Goal: Task Accomplishment & Management: Complete application form

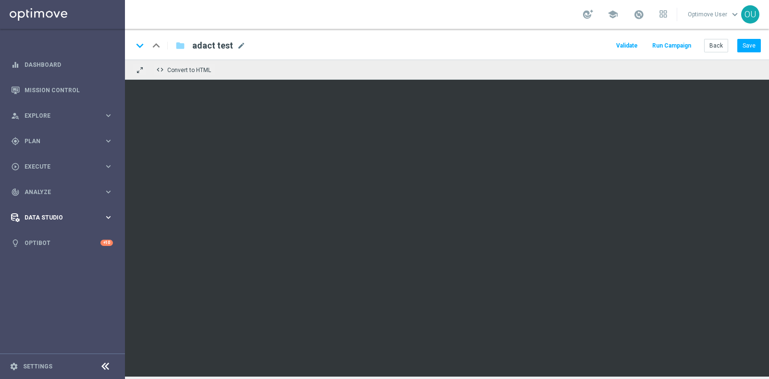
click at [71, 219] on span "Data Studio" at bounding box center [64, 218] width 79 height 6
click at [46, 160] on div "play_circle_outline Execute keyboard_arrow_right" at bounding box center [62, 166] width 124 height 25
click at [46, 142] on span "Plan" at bounding box center [64, 141] width 79 height 6
click at [58, 239] on span "Execute" at bounding box center [64, 239] width 79 height 6
click at [51, 184] on link "Campaign Builder" at bounding box center [62, 187] width 75 height 8
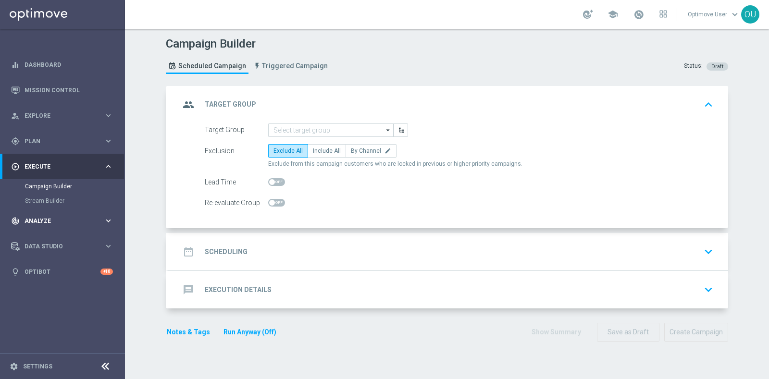
click at [39, 223] on span "Analyze" at bounding box center [64, 221] width 79 height 6
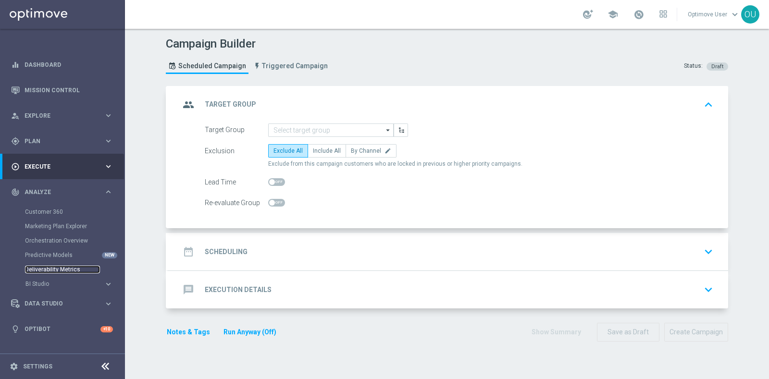
click at [55, 268] on link "Deliverability Metrics" at bounding box center [62, 270] width 75 height 8
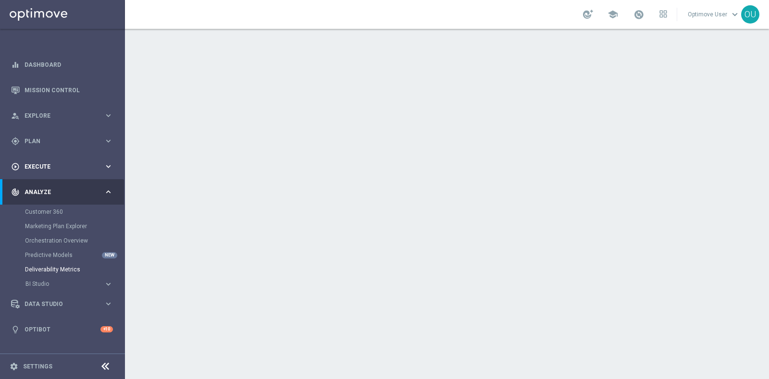
click at [57, 162] on div "play_circle_outline Execute" at bounding box center [57, 166] width 93 height 9
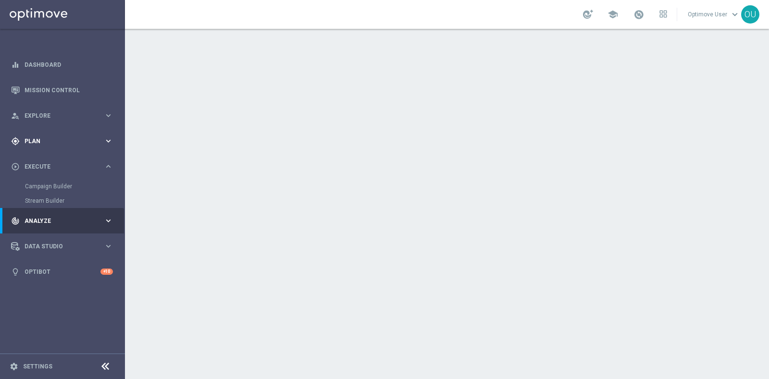
click at [43, 138] on span "Plan" at bounding box center [64, 141] width 79 height 6
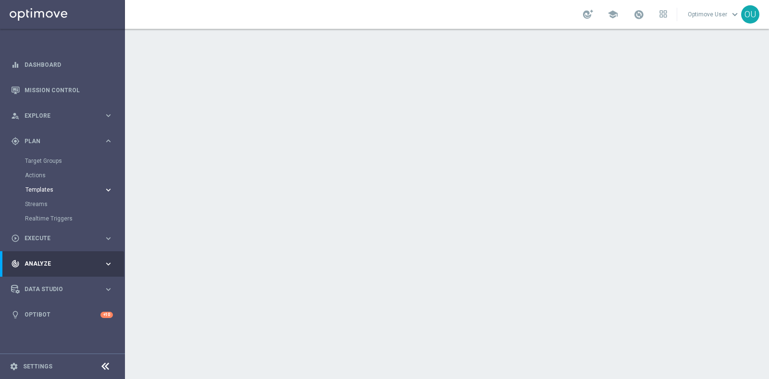
click at [41, 188] on span "Templates" at bounding box center [59, 190] width 69 height 6
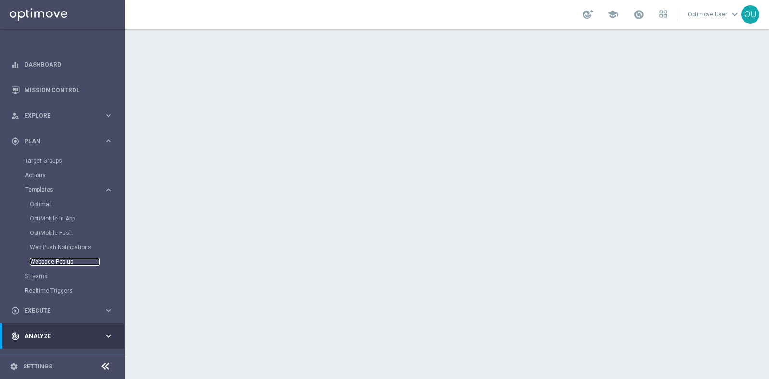
click at [56, 261] on link "Webpage Pop-up" at bounding box center [65, 262] width 70 height 8
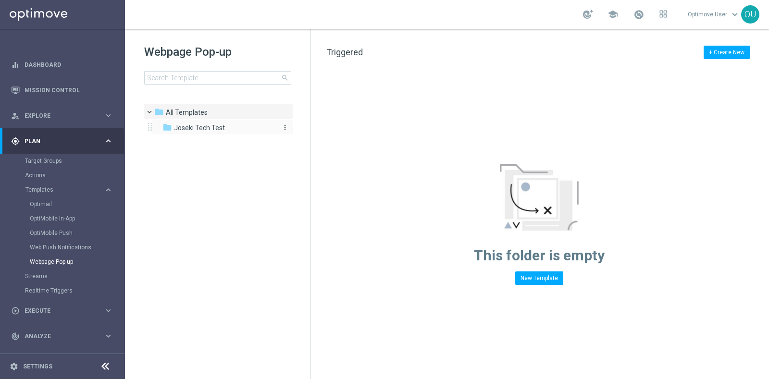
click at [209, 125] on span "Joseki Tech Test" at bounding box center [199, 128] width 51 height 9
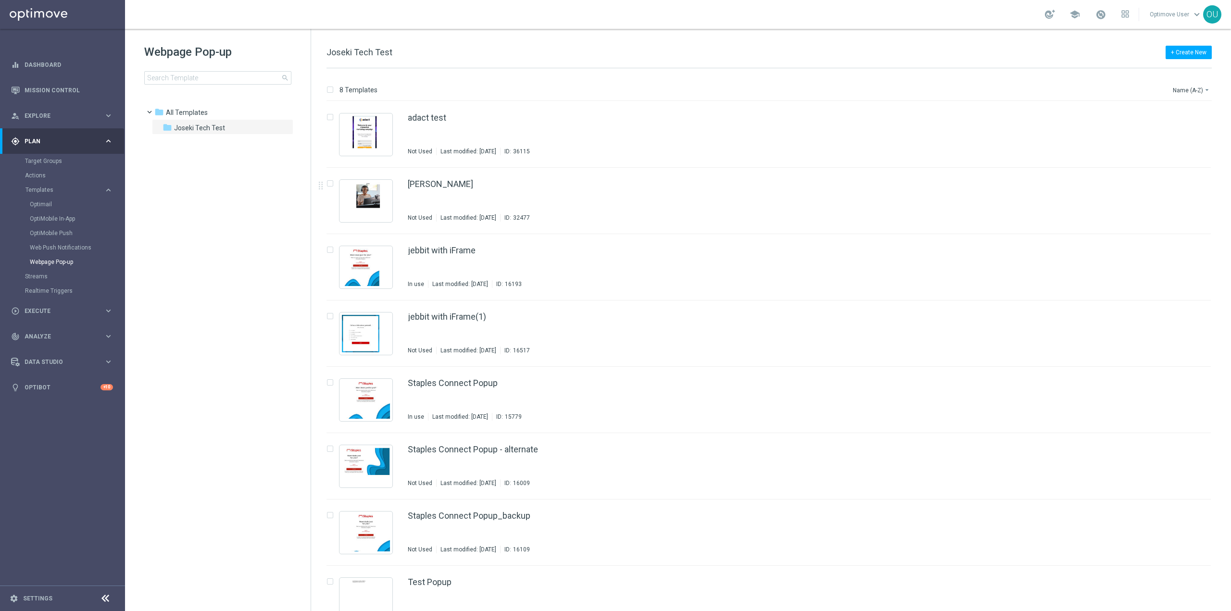
click at [164, 325] on tree-viewport "folder All Templates more_vert folder Joseki Tech Test more_vert" at bounding box center [226, 356] width 166 height 505
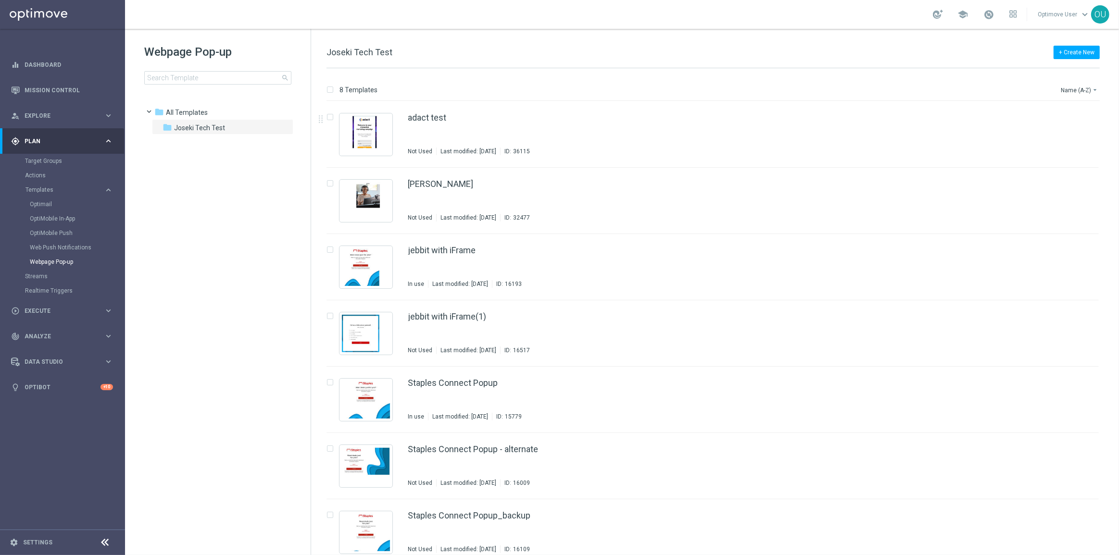
click at [512, 35] on div "+ Create New Joseki Tech Test 8 Templates Name (A-Z) arrow_drop_down Drag here …" at bounding box center [715, 292] width 808 height 526
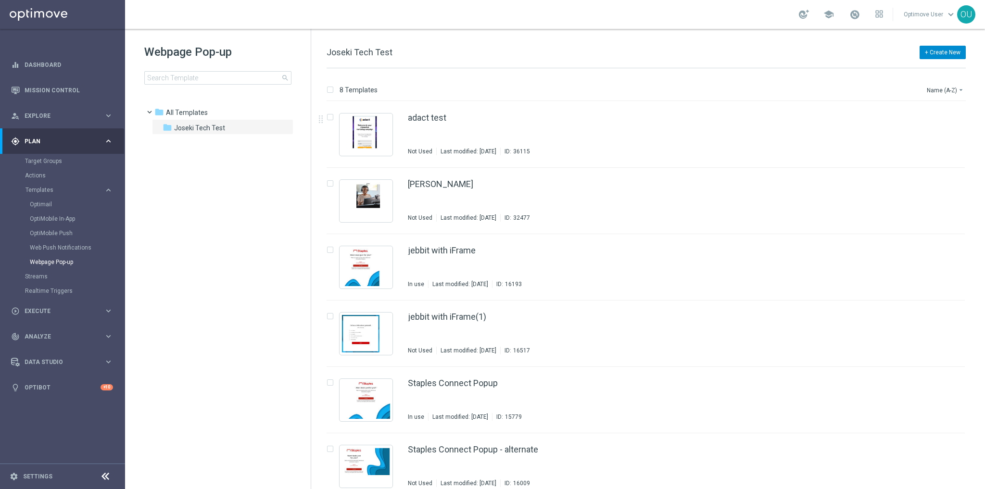
click at [769, 53] on button "+ Create New" at bounding box center [942, 52] width 46 height 13
click at [769, 65] on div "New Template" at bounding box center [926, 69] width 77 height 13
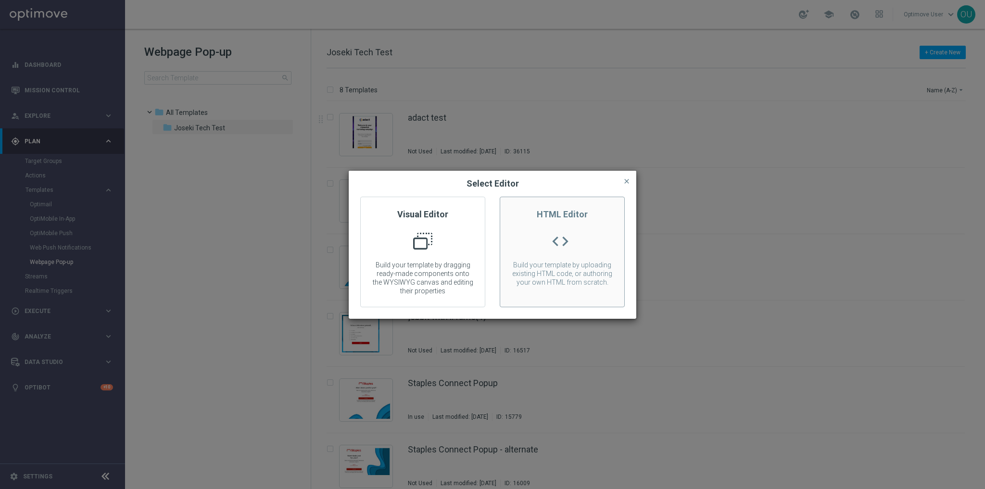
click at [586, 237] on div "HTML Editor code Build your template by uploading existing HTML code, or author…" at bounding box center [562, 252] width 125 height 111
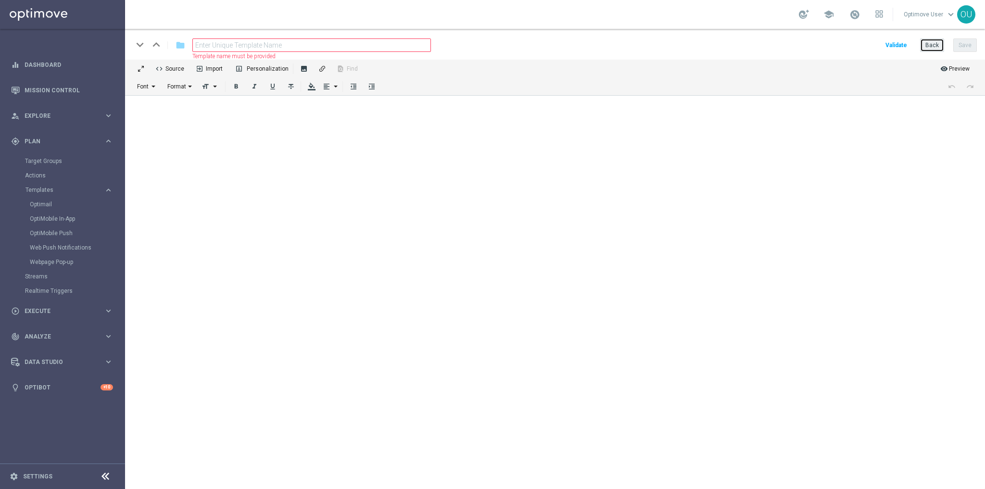
click at [769, 45] on button "Back" at bounding box center [932, 44] width 24 height 13
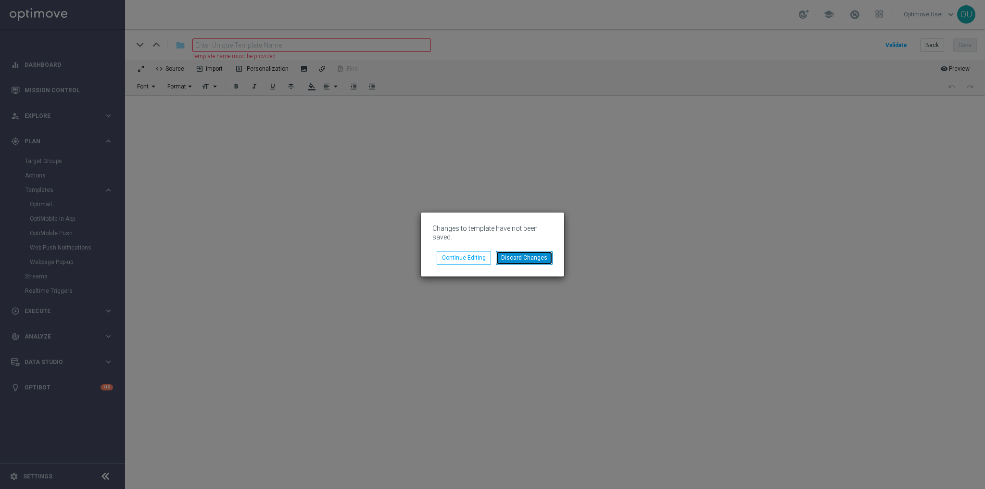
click at [517, 260] on button "Discard Changes" at bounding box center [524, 257] width 57 height 13
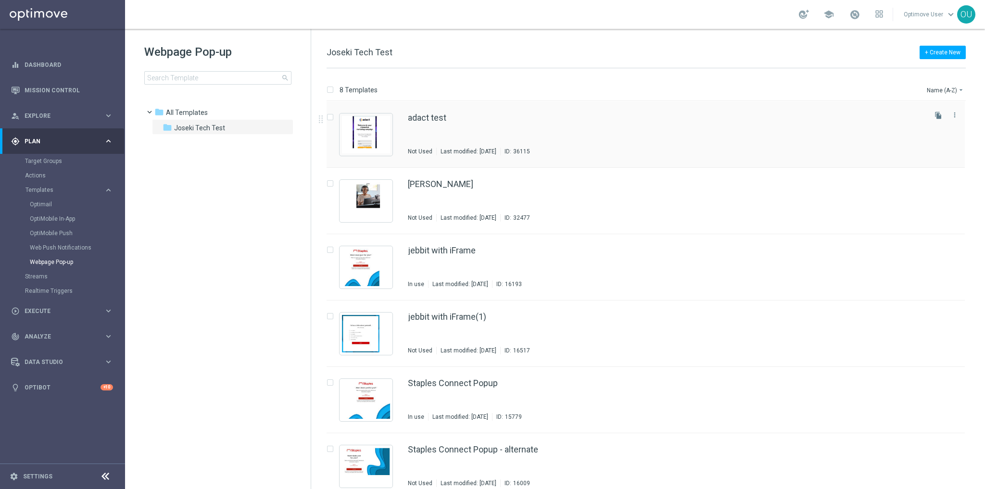
click at [448, 130] on div "adact test Not Used Last modified: Wednesday, September 10, 2025 ID: 36115" at bounding box center [666, 134] width 516 height 42
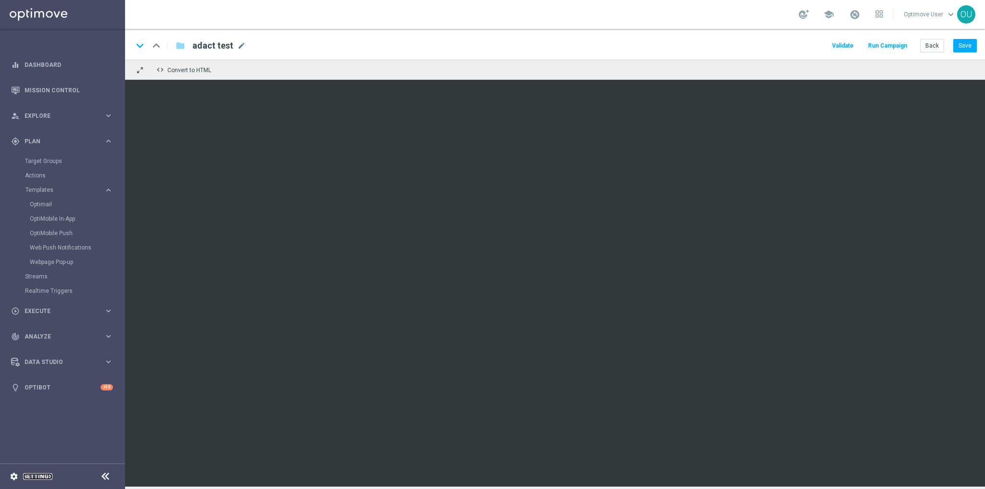
click at [42, 379] on link "Settings" at bounding box center [37, 477] width 29 height 6
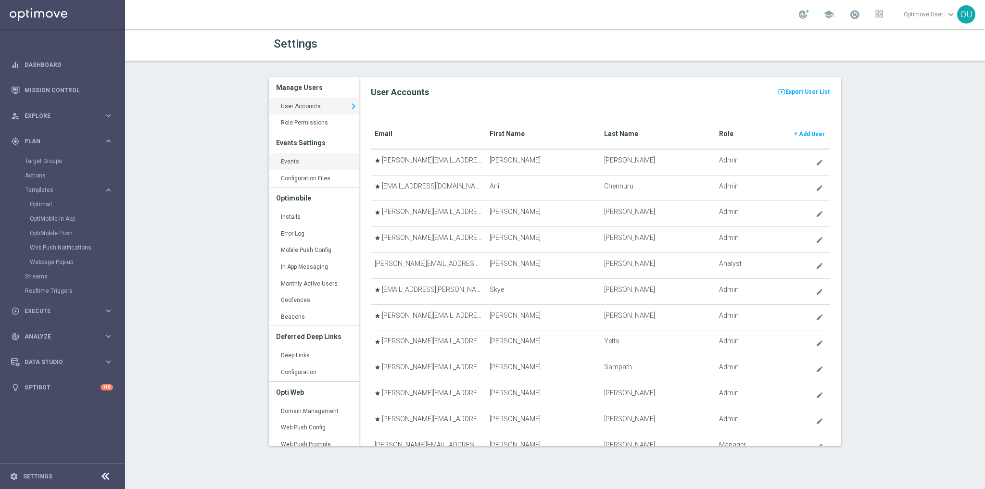
click at [275, 166] on link "Events keyboard_arrow_right" at bounding box center [314, 161] width 90 height 17
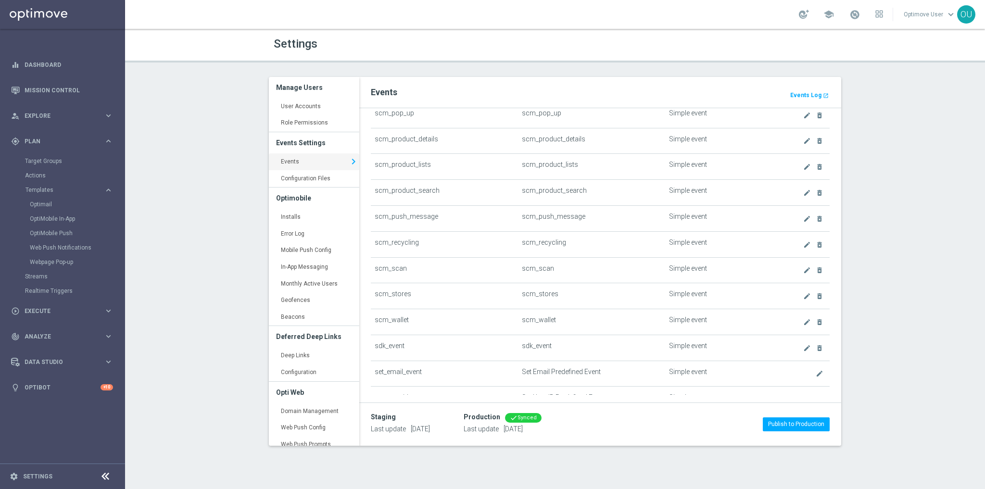
scroll to position [2414, 0]
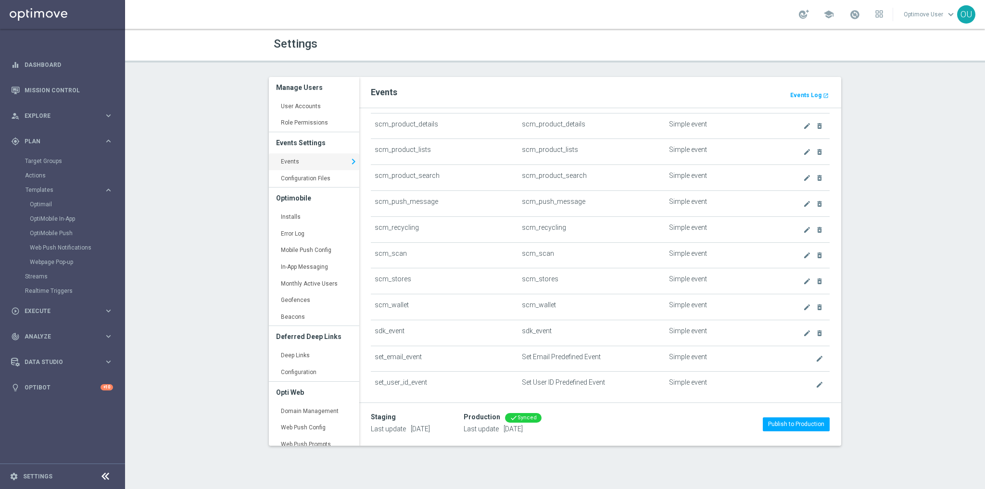
click at [289, 161] on link "Events keyboard_arrow_right" at bounding box center [314, 161] width 90 height 17
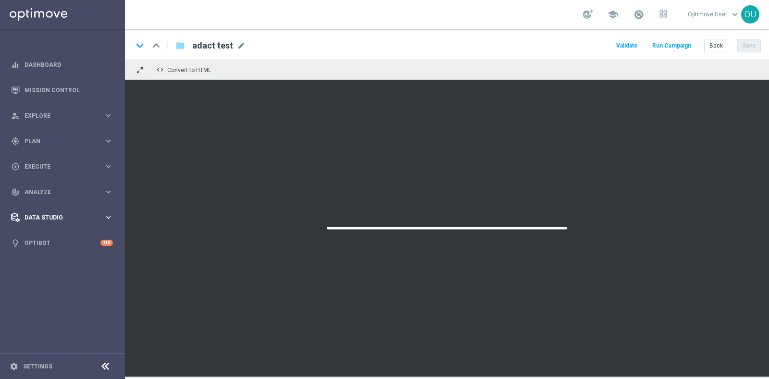
click at [81, 211] on div "Data Studio keyboard_arrow_right" at bounding box center [62, 217] width 124 height 25
click at [61, 191] on span "Analyze" at bounding box center [64, 192] width 79 height 6
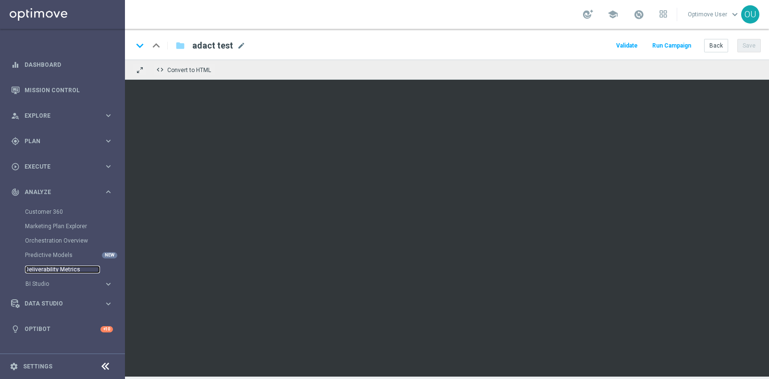
click at [57, 268] on link "Deliverability Metrics" at bounding box center [62, 270] width 75 height 8
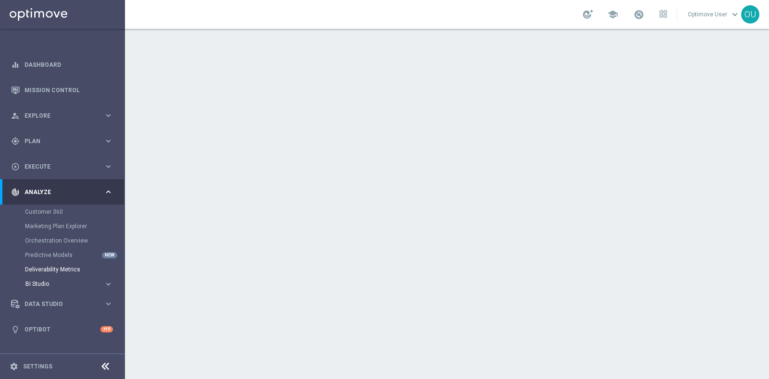
click at [64, 284] on span "BI Studio" at bounding box center [59, 284] width 69 height 6
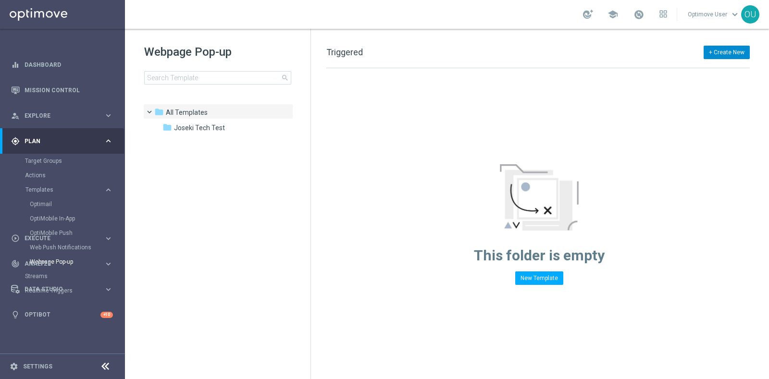
click at [734, 55] on button "+ Create New" at bounding box center [727, 52] width 46 height 13
click at [712, 70] on span "New Template" at bounding box center [700, 69] width 38 height 7
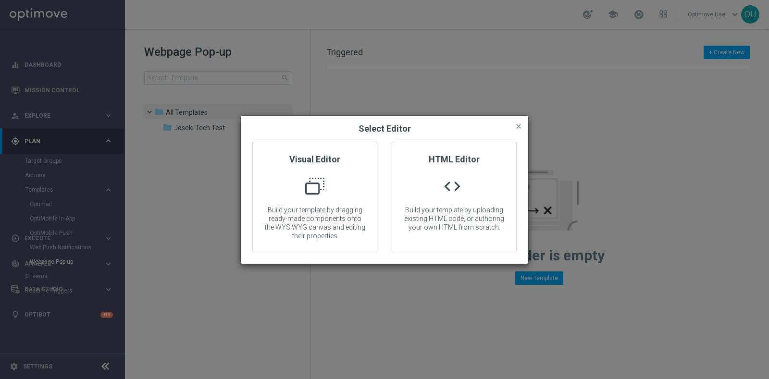
click at [285, 255] on div "Visual Editor Build your template by dragging ready-made components onto the WY…" at bounding box center [384, 203] width 287 height 122
click at [300, 206] on p "Build your template by dragging ready-made components onto the WYSIWYG canvas a…" at bounding box center [315, 223] width 124 height 35
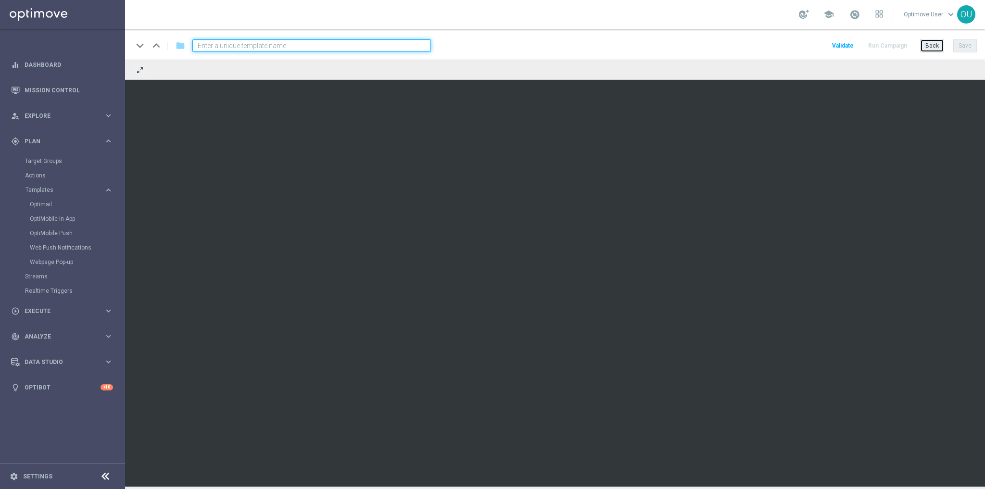
click at [769, 48] on button "Back" at bounding box center [932, 45] width 24 height 13
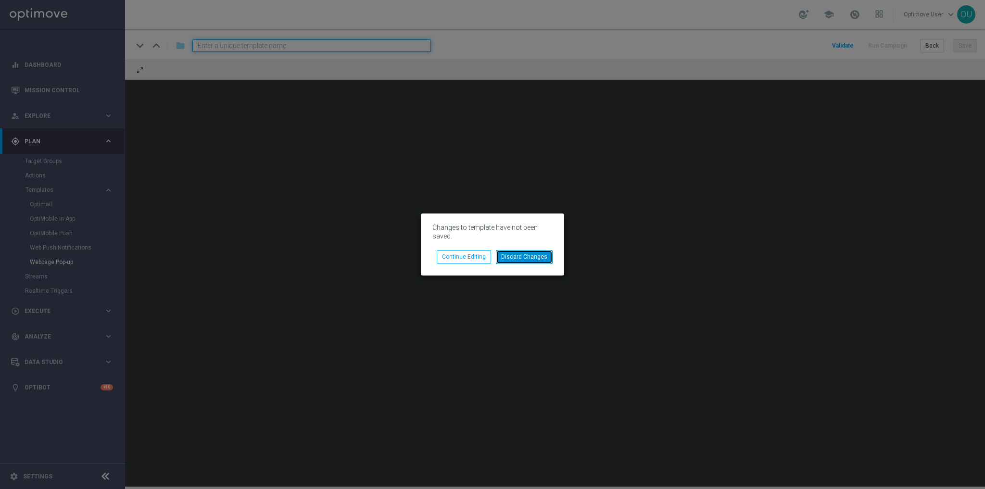
click at [527, 262] on button "Discard Changes" at bounding box center [524, 256] width 57 height 13
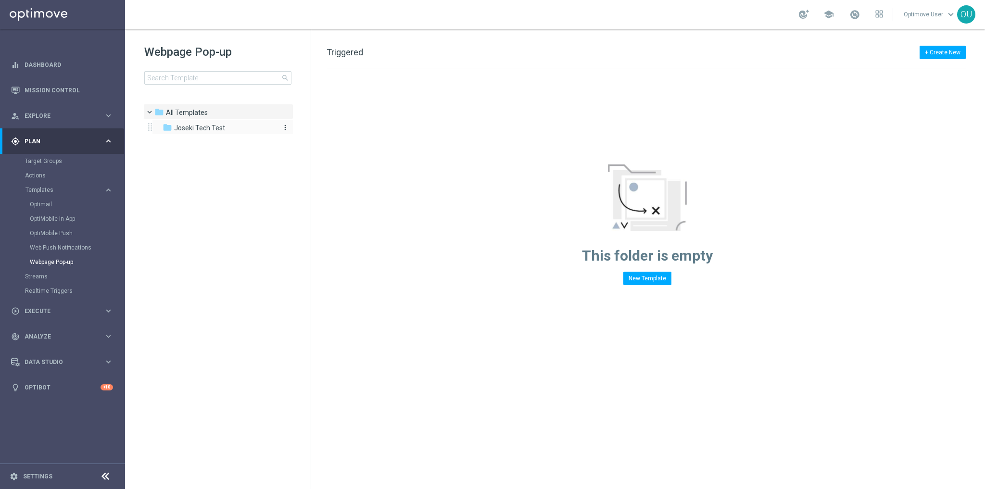
click at [227, 123] on div "folder Joseki Tech Test" at bounding box center [217, 128] width 111 height 11
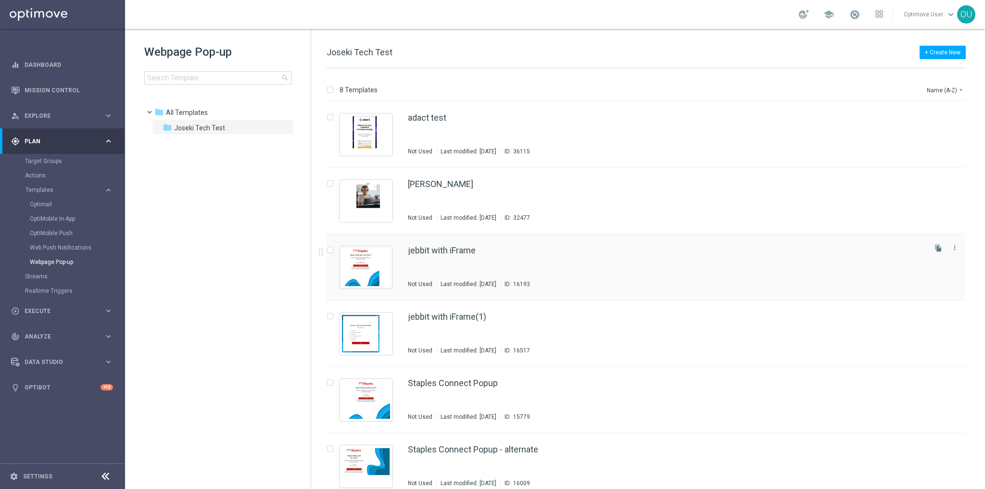
click at [500, 254] on div "jebbit with iFrame" at bounding box center [666, 250] width 516 height 9
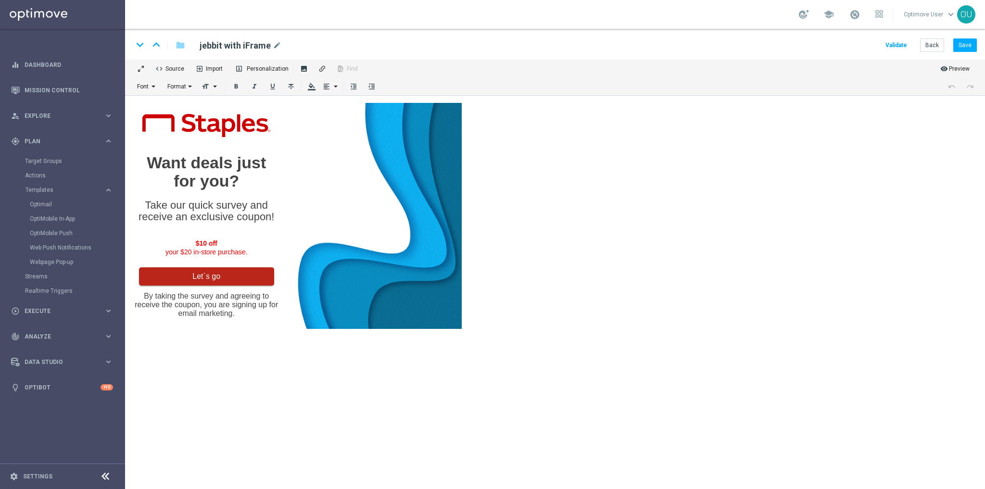
click at [222, 164] on h2 "Want deals just for you?" at bounding box center [206, 164] width 143 height 37
click at [234, 127] on img "To enrich screen reader interactions, please activate Accessibility in Grammarl…" at bounding box center [206, 118] width 128 height 23
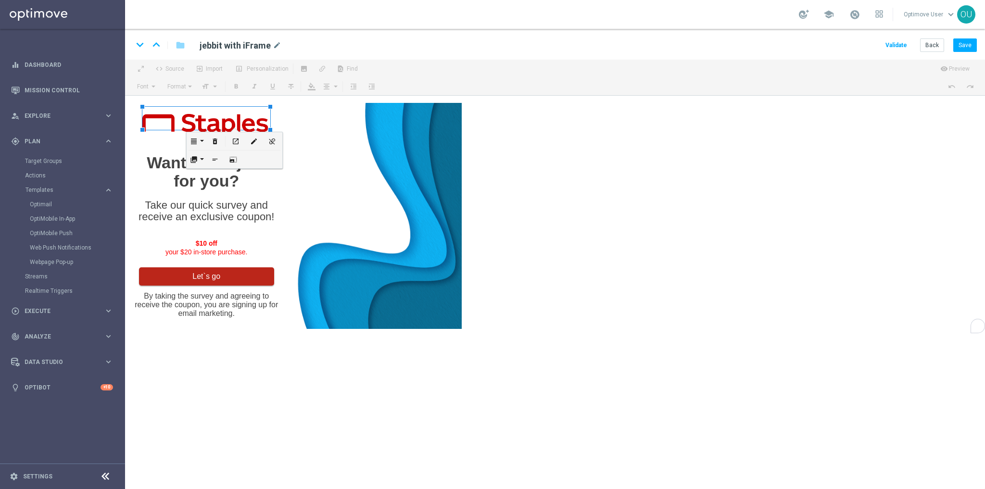
click at [392, 173] on img "To enrich screen reader interactions, please activate Accessibility in Grammarl…" at bounding box center [374, 209] width 174 height 226
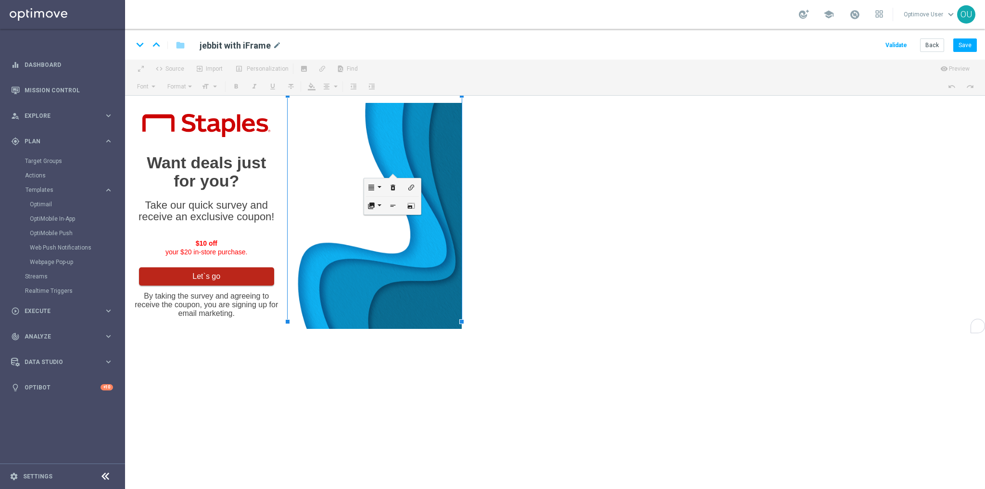
click at [586, 182] on body "Want deals just for you? Take our quick survey and receive an exclusive coupon!…" at bounding box center [555, 209] width 860 height 226
click at [41, 379] on link "Settings" at bounding box center [37, 477] width 29 height 6
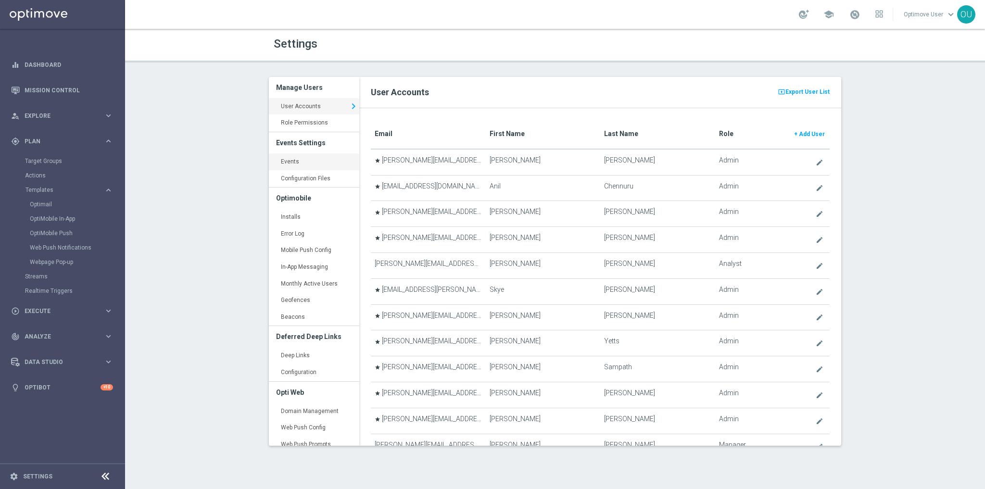
click at [327, 166] on link "Events keyboard_arrow_right" at bounding box center [314, 161] width 90 height 17
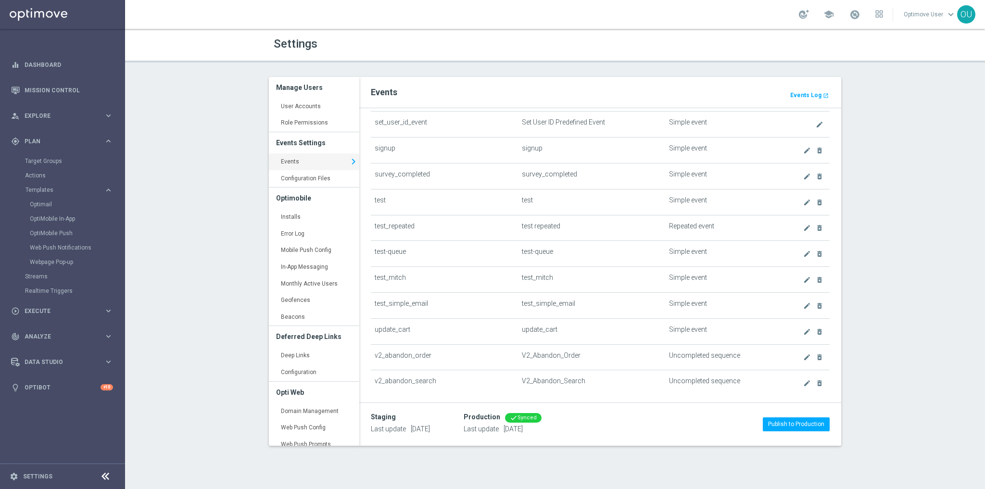
scroll to position [2674, 0]
click at [65, 312] on span "Execute" at bounding box center [64, 311] width 79 height 6
click at [48, 186] on link "Campaign Builder" at bounding box center [62, 187] width 75 height 8
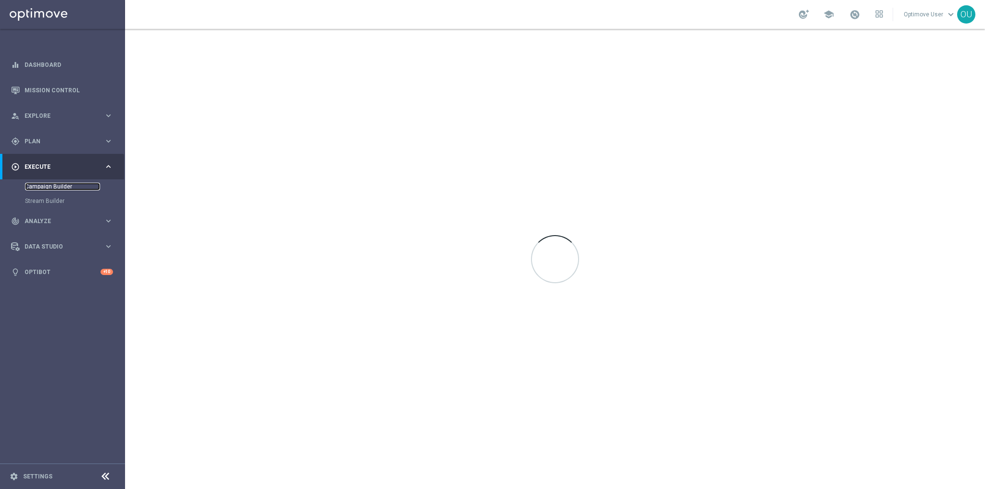
click at [63, 186] on link "Campaign Builder" at bounding box center [62, 187] width 75 height 8
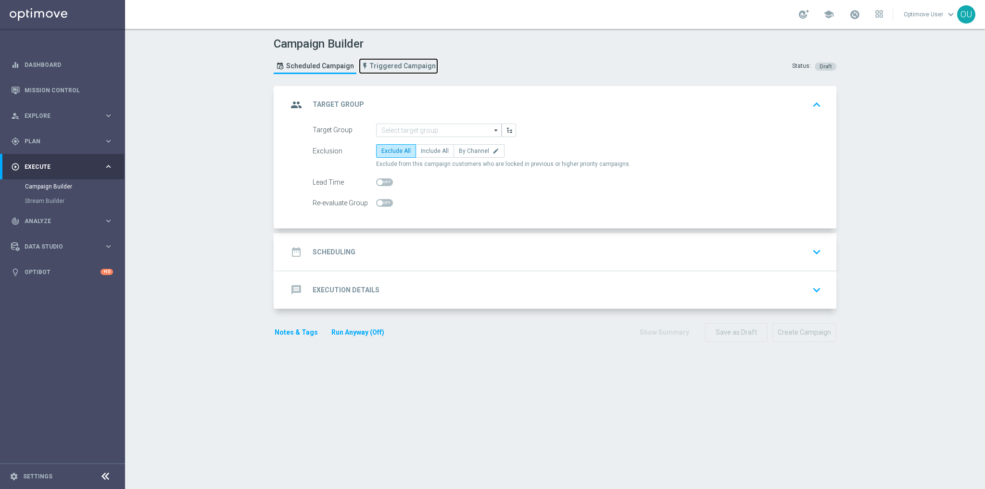
click at [381, 67] on span "Triggered Campaign" at bounding box center [403, 66] width 66 height 8
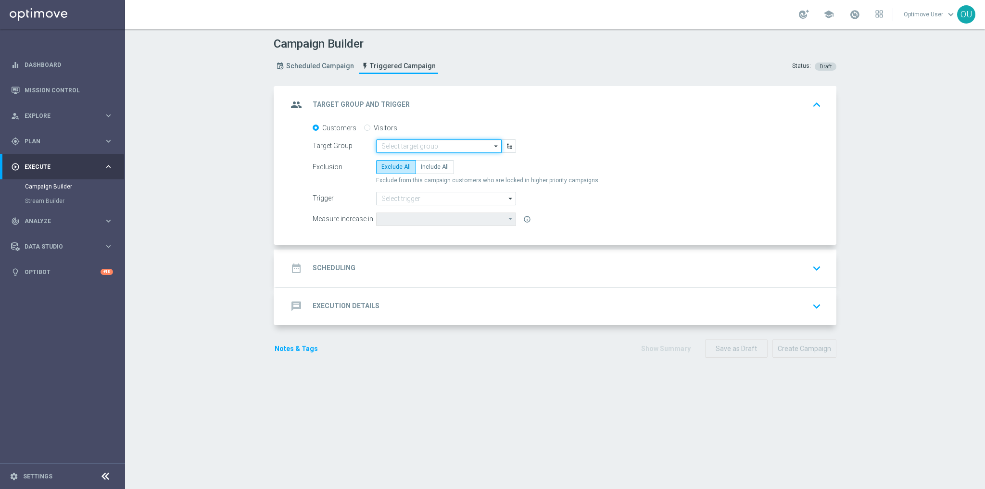
click at [430, 148] on input at bounding box center [438, 145] width 125 height 13
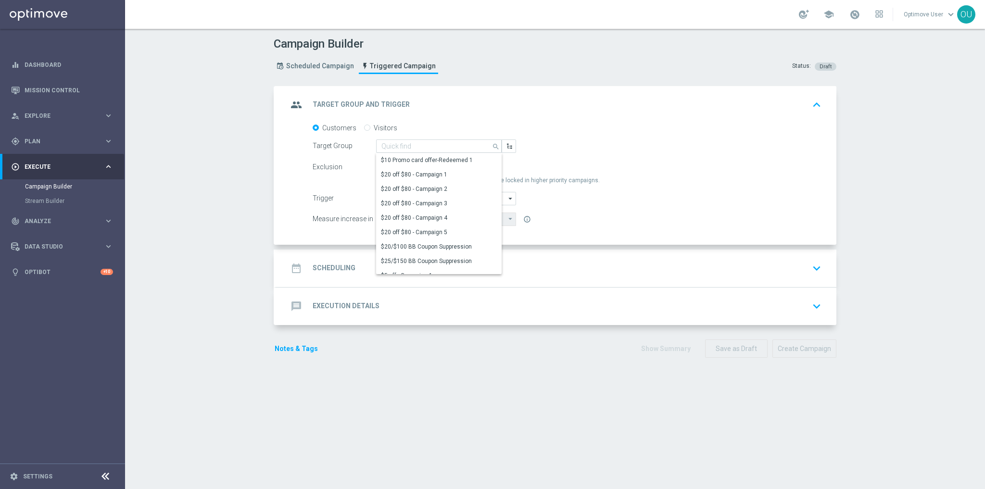
click at [367, 126] on div "Visitors" at bounding box center [380, 128] width 33 height 9
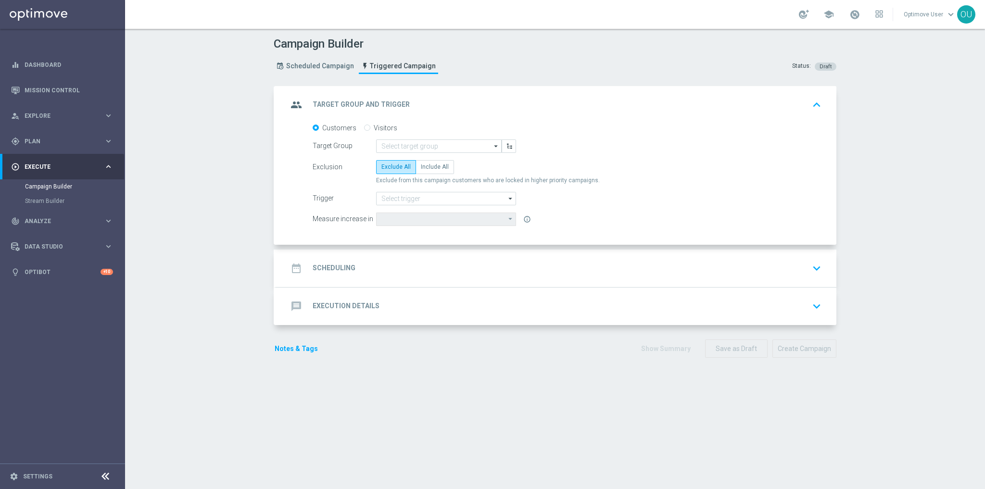
click at [374, 130] on label "Visitors" at bounding box center [386, 128] width 24 height 9
click at [370, 130] on input "Visitors" at bounding box center [367, 128] width 6 height 6
radio input "true"
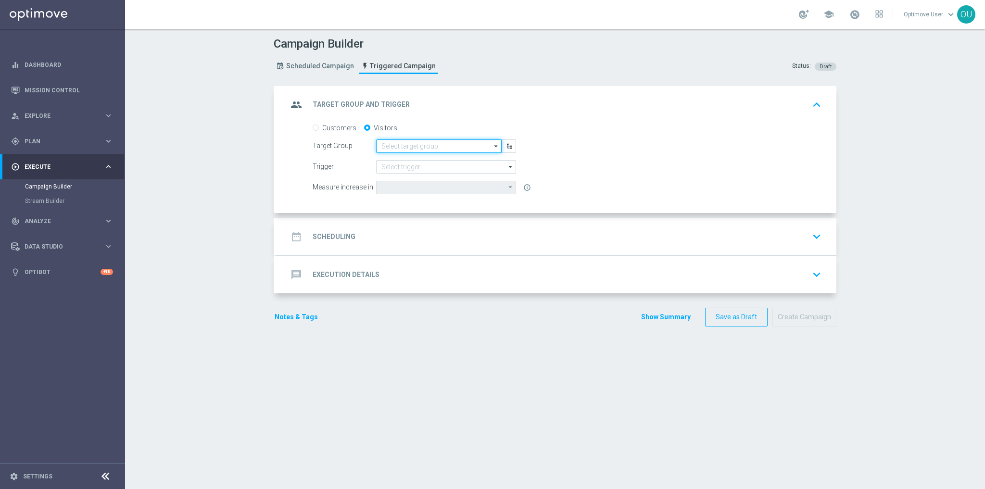
click at [412, 150] on input at bounding box center [438, 145] width 125 height 13
click at [447, 188] on div "First-Time Visitors" at bounding box center [438, 188] width 125 height 13
type input "First-Time Visitors"
type input "Visitor Conversions"
click at [423, 167] on input at bounding box center [446, 166] width 140 height 13
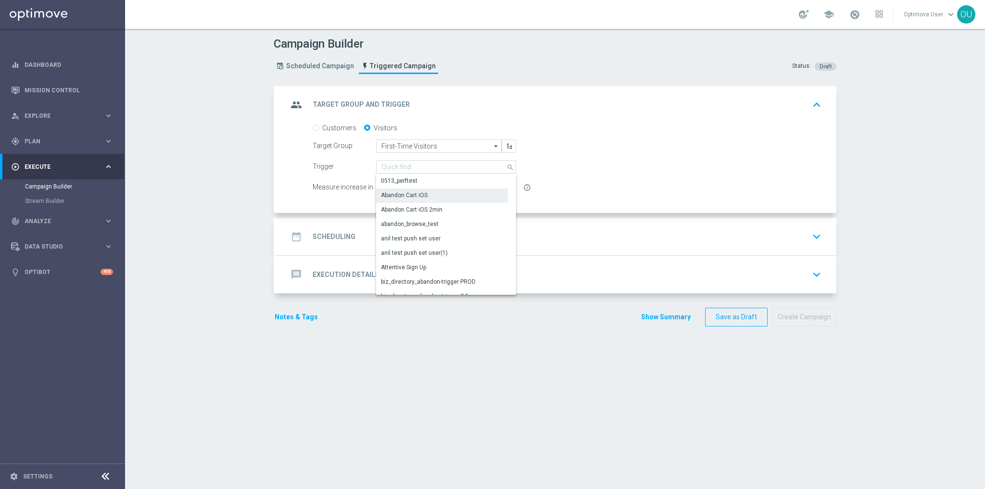
click at [429, 198] on div "Abandon Cart iOS" at bounding box center [442, 194] width 132 height 13
type input "Abandon Cart iOS"
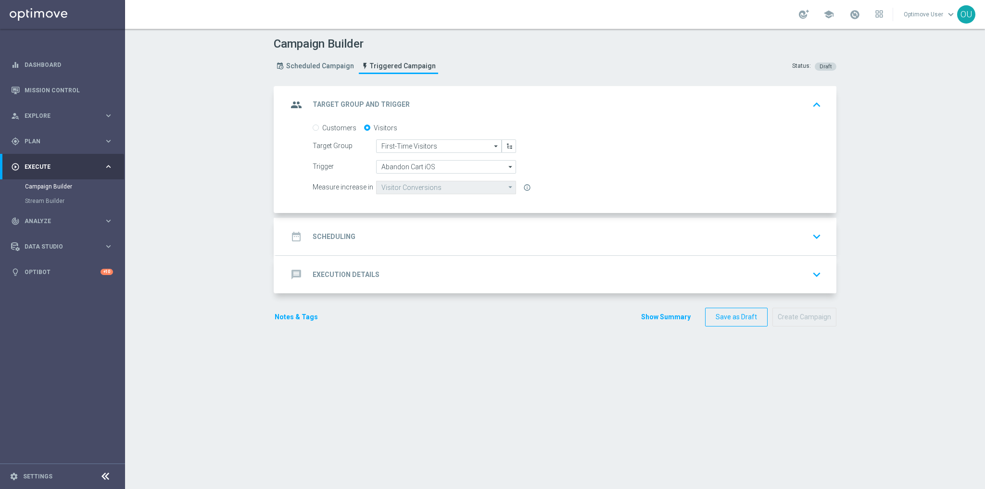
click at [375, 271] on div "message Execution Details keyboard_arrow_down" at bounding box center [555, 274] width 537 height 18
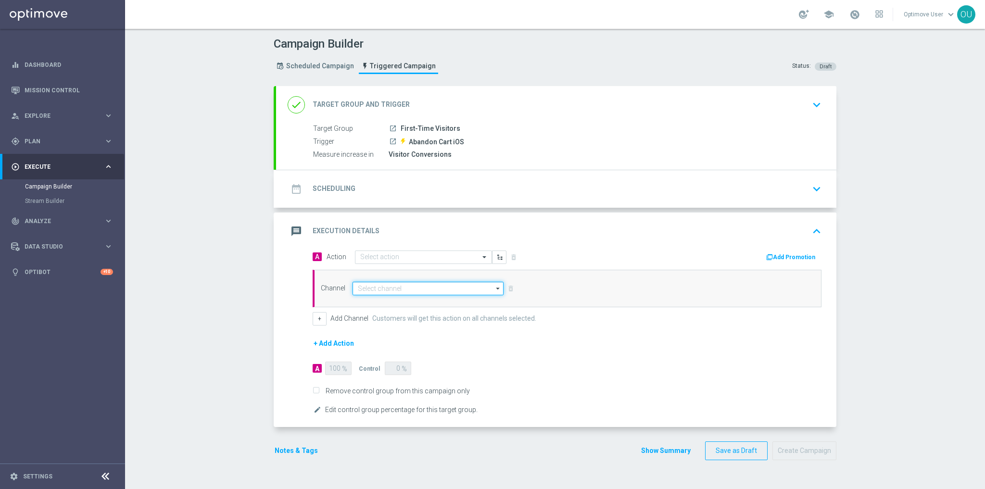
click at [352, 283] on input at bounding box center [427, 288] width 151 height 13
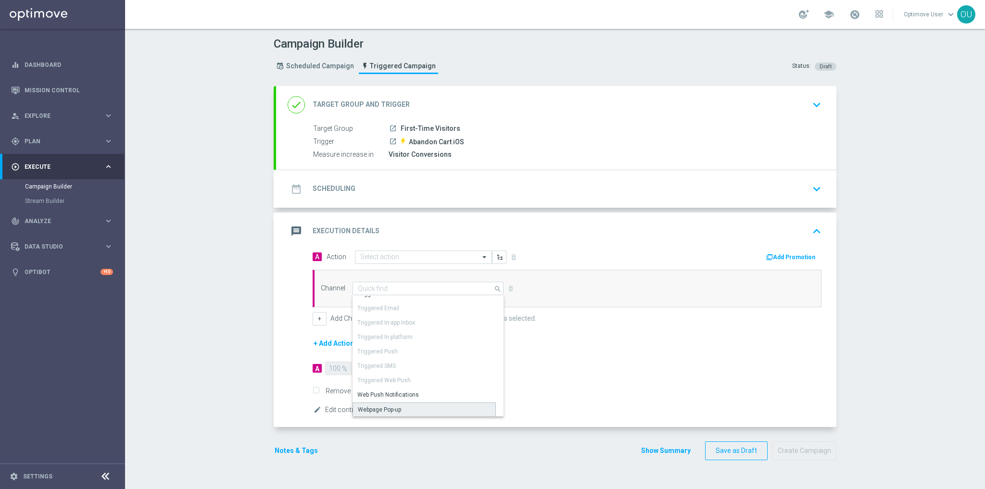
click at [435, 379] on div "Webpage Pop-up" at bounding box center [423, 409] width 143 height 14
type input "Webpage Pop-up"
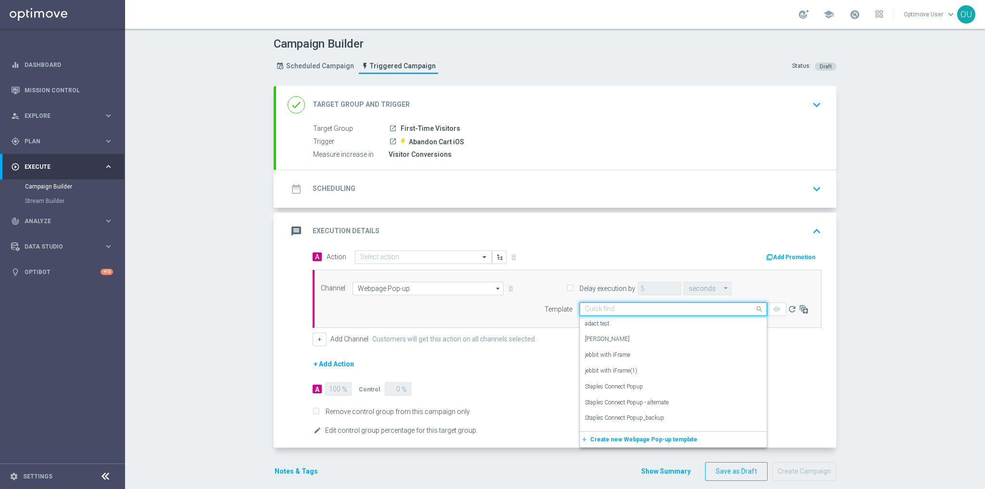
click at [621, 307] on input "text" at bounding box center [664, 309] width 158 height 8
click at [621, 318] on div "adact test" at bounding box center [673, 324] width 177 height 16
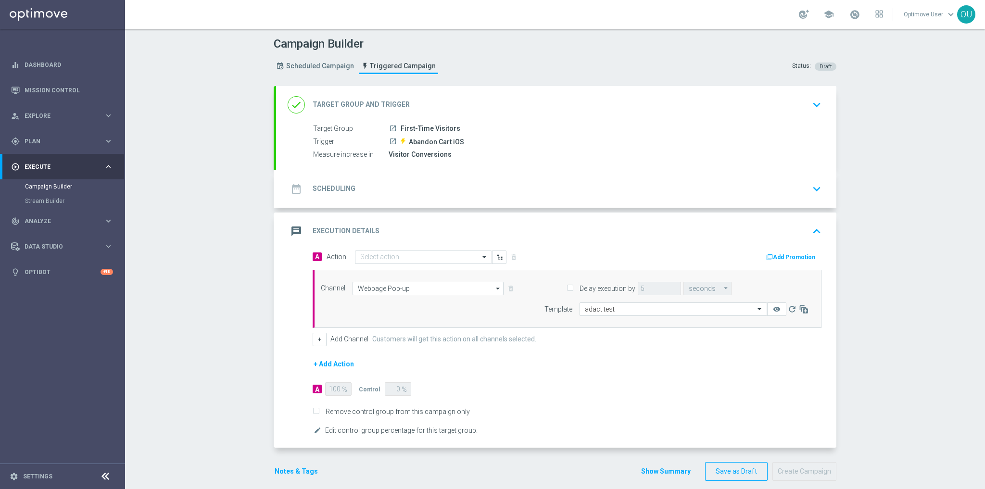
click at [331, 360] on button "+ Add Action" at bounding box center [333, 364] width 42 height 12
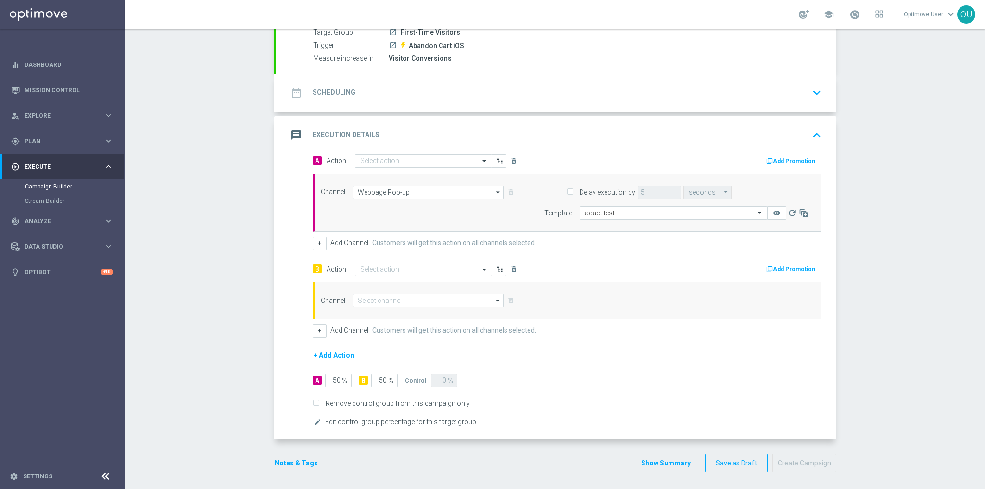
scroll to position [96, 0]
